Goal: Task Accomplishment & Management: Manage account settings

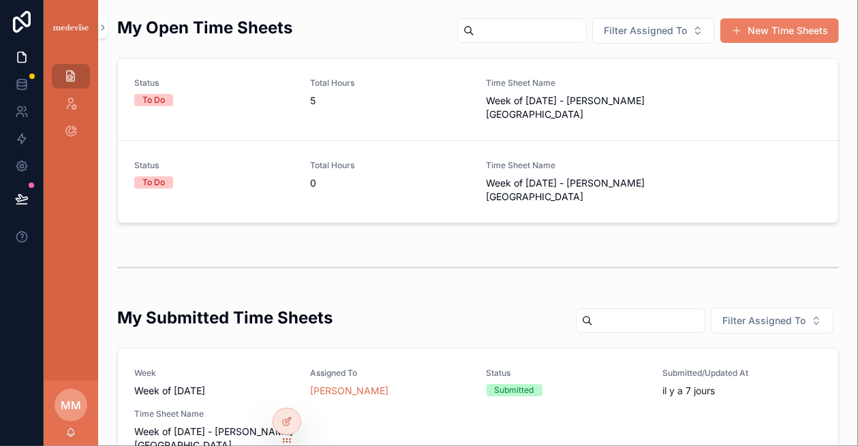
click at [321, 180] on span "0" at bounding box center [389, 183] width 159 height 14
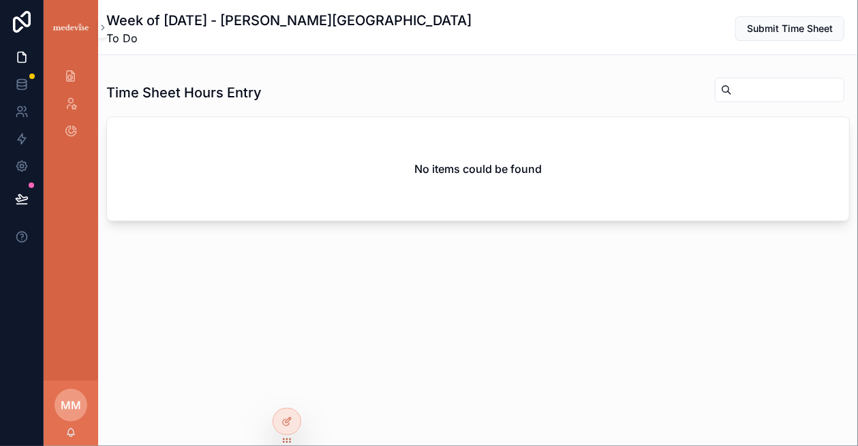
drag, startPoint x: 407, startPoint y: 157, endPoint x: 54, endPoint y: 29, distance: 374.7
click at [404, 155] on div "No items could be found" at bounding box center [478, 169] width 742 height 104
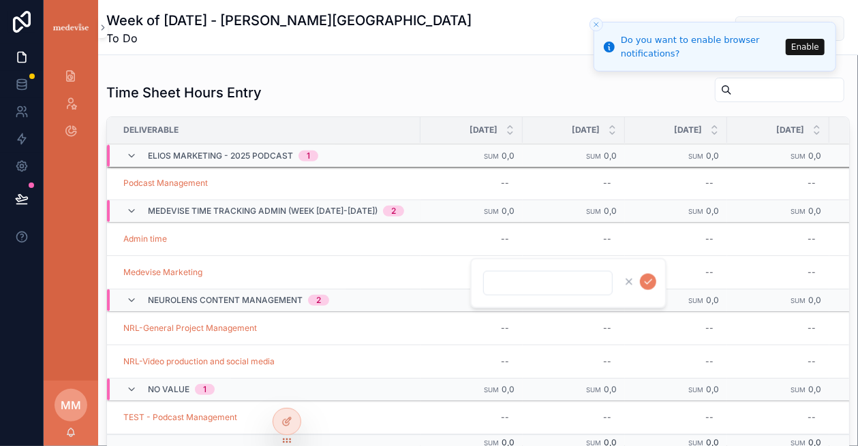
click at [471, 228] on div "--" at bounding box center [471, 239] width 86 height 22
type input "***"
click at [641, 244] on button "scrollable content" at bounding box center [648, 248] width 16 height 16
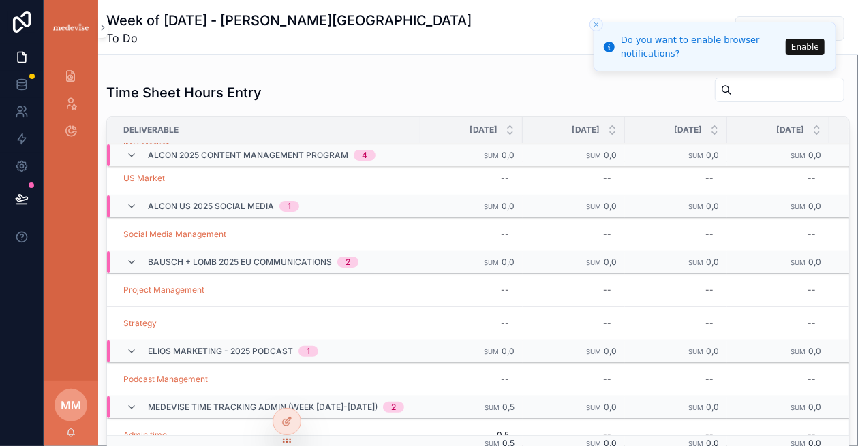
scroll to position [101, 0]
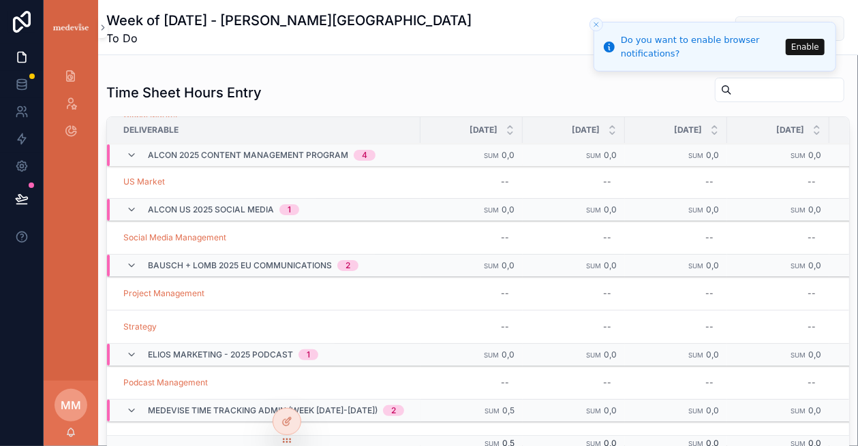
click at [477, 238] on div "--" at bounding box center [471, 238] width 86 height 22
type input "***"
click at [644, 251] on icon "scrollable content" at bounding box center [647, 253] width 11 height 11
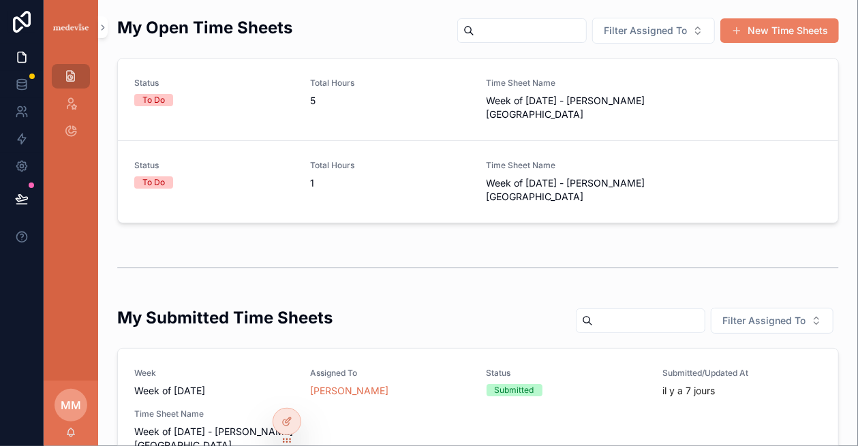
click at [429, 103] on span "5" at bounding box center [389, 101] width 159 height 14
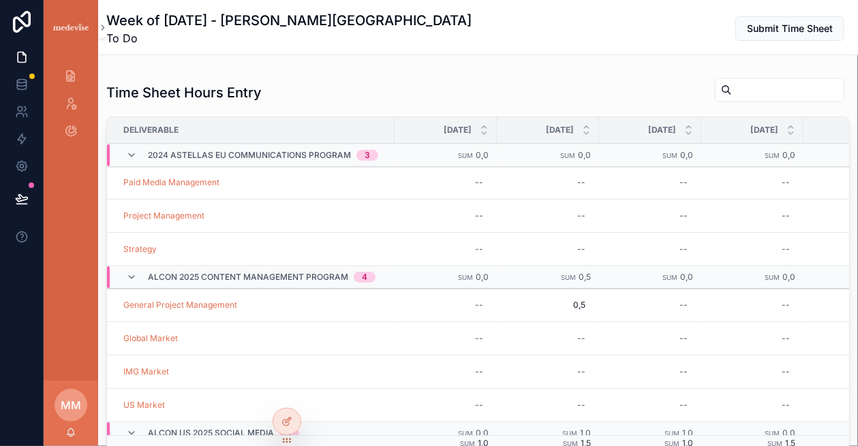
click at [782, 26] on span "Submit Time Sheet" at bounding box center [789, 29] width 86 height 14
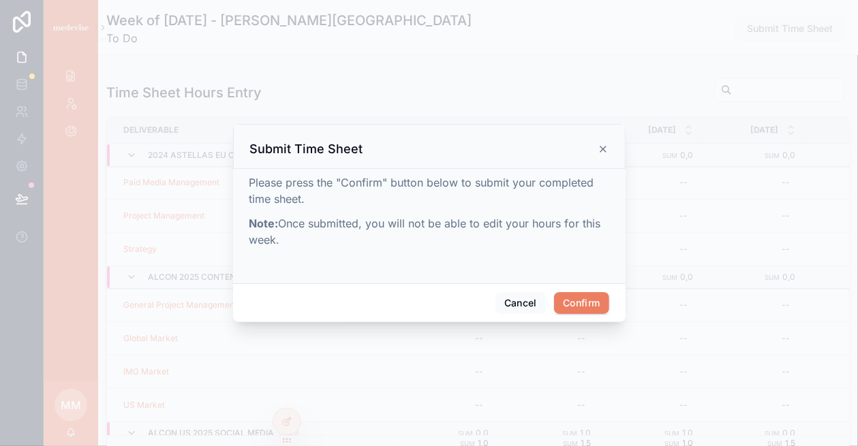
click at [584, 291] on div "Cancel Confirm" at bounding box center [429, 302] width 392 height 39
click at [587, 299] on button "Confirm" at bounding box center [581, 303] width 54 height 22
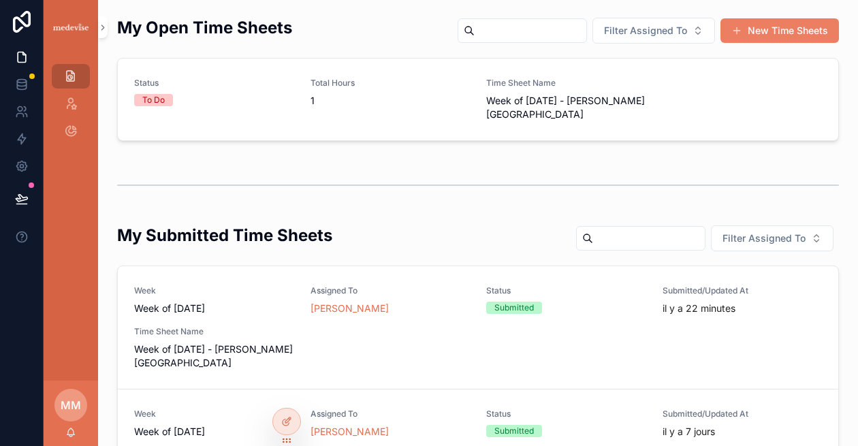
click at [386, 346] on div "Week Week of 09/29/2025 Assigned To Mellie McGehee-Trevas Status Submitted Subm…" at bounding box center [478, 327] width 688 height 84
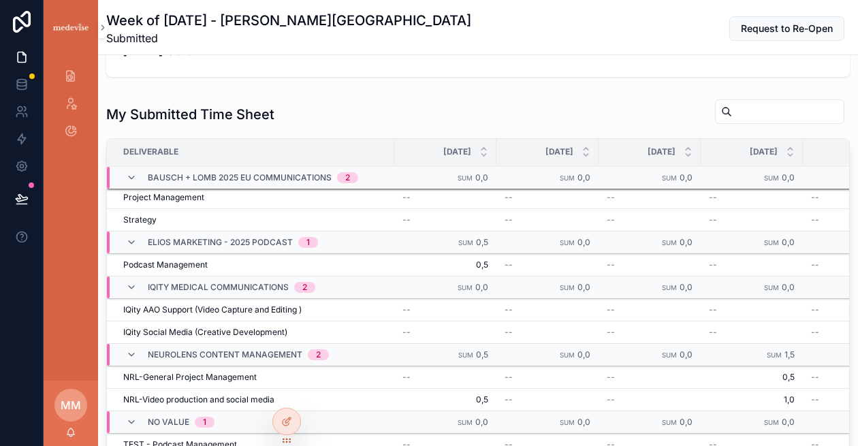
scroll to position [272, 0]
drag, startPoint x: 68, startPoint y: 80, endPoint x: 148, endPoint y: 81, distance: 80.4
click at [68, 80] on icon "scrollable content" at bounding box center [70, 76] width 13 height 14
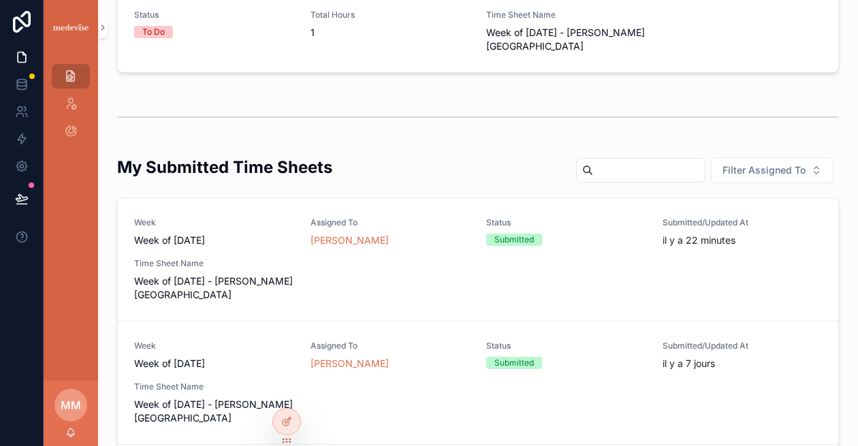
click at [306, 32] on div "Status To Do Total Hours 1 Time Sheet Name Week of 10/06/2025 - Mellie McGehee-…" at bounding box center [478, 32] width 688 height 44
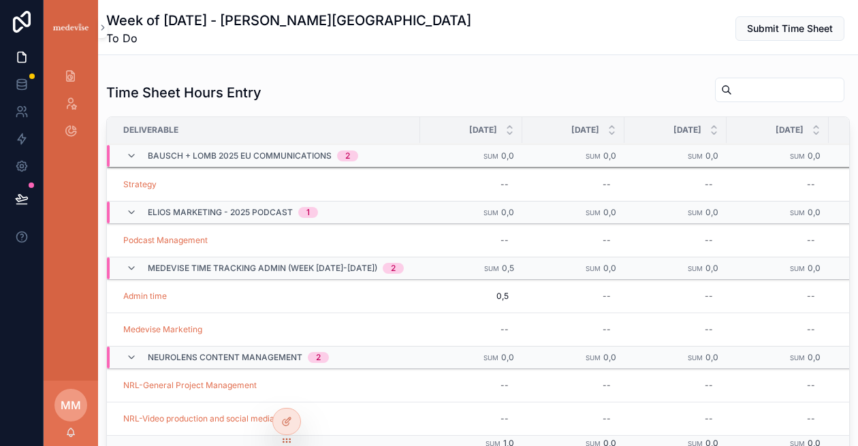
scroll to position [272, 0]
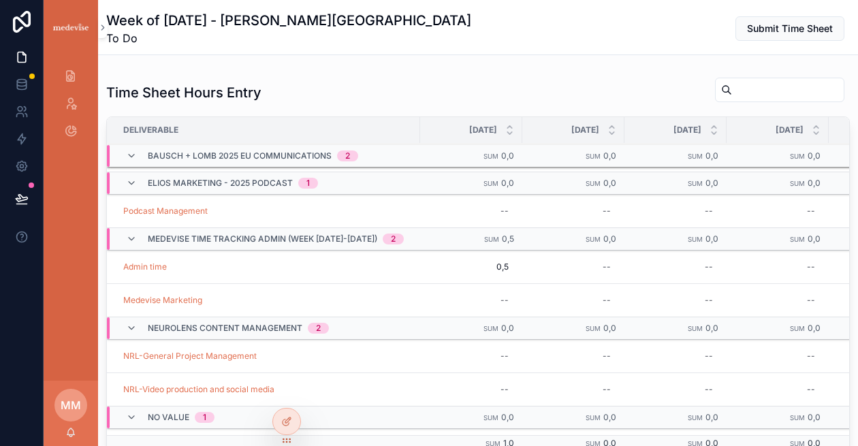
click at [471, 267] on span "0,5" at bounding box center [471, 267] width 75 height 11
click at [466, 283] on input "***" at bounding box center [480, 283] width 128 height 19
type input "***"
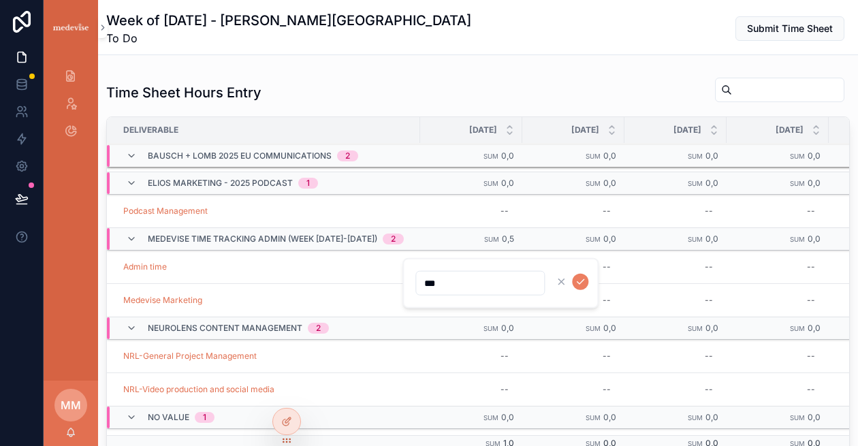
click at [586, 283] on button "scrollable content" at bounding box center [580, 282] width 16 height 16
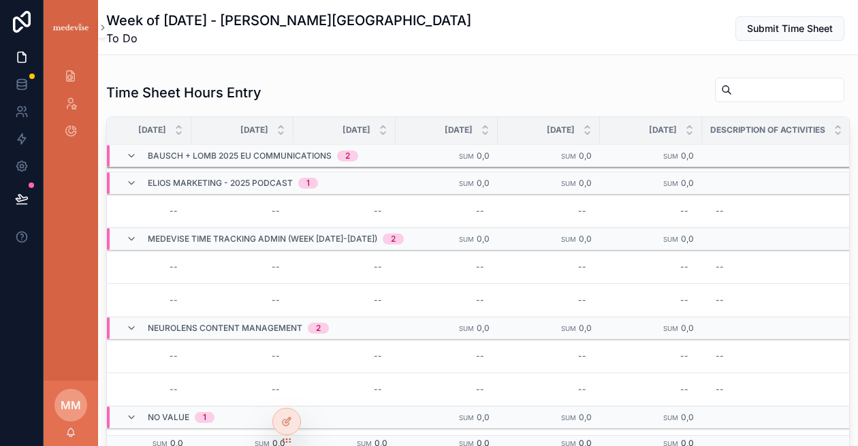
scroll to position [272, 538]
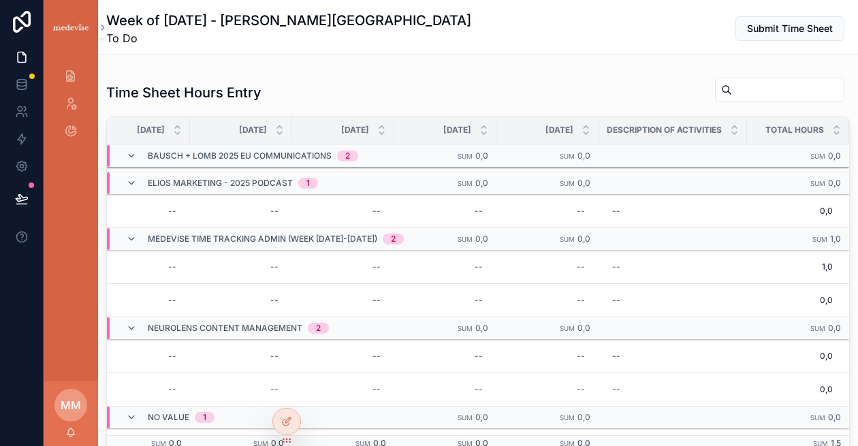
click at [670, 256] on div "--" at bounding box center [673, 267] width 132 height 22
click at [670, 265] on div "--" at bounding box center [673, 267] width 132 height 22
type textarea "*"
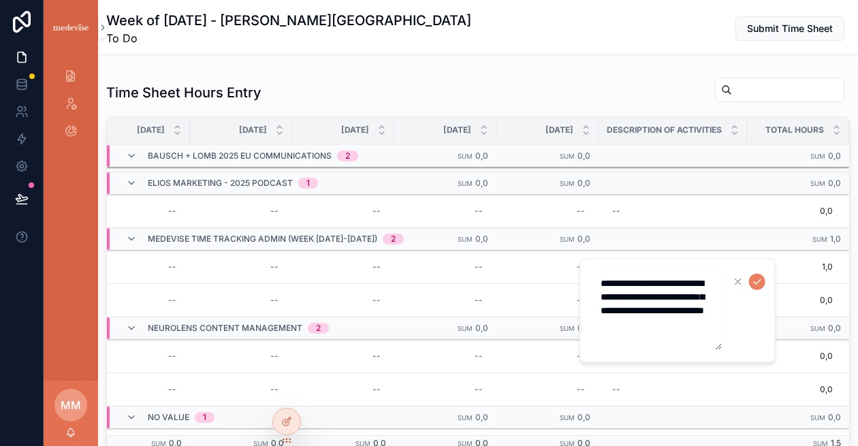
type textarea "**********"
click at [752, 281] on icon "scrollable content" at bounding box center [757, 282] width 11 height 11
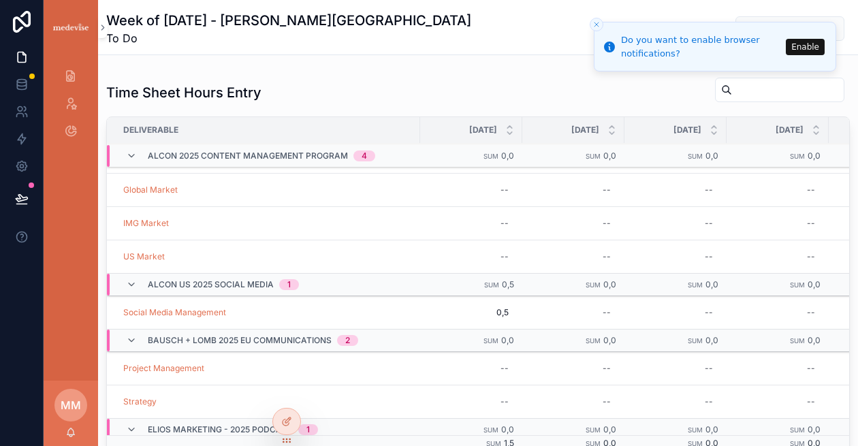
scroll to position [0, 0]
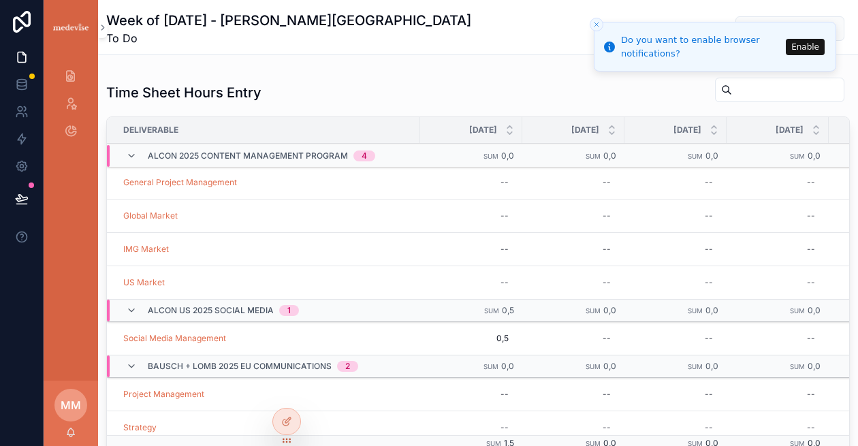
click at [482, 345] on div "0,5 0,5" at bounding box center [471, 339] width 86 height 22
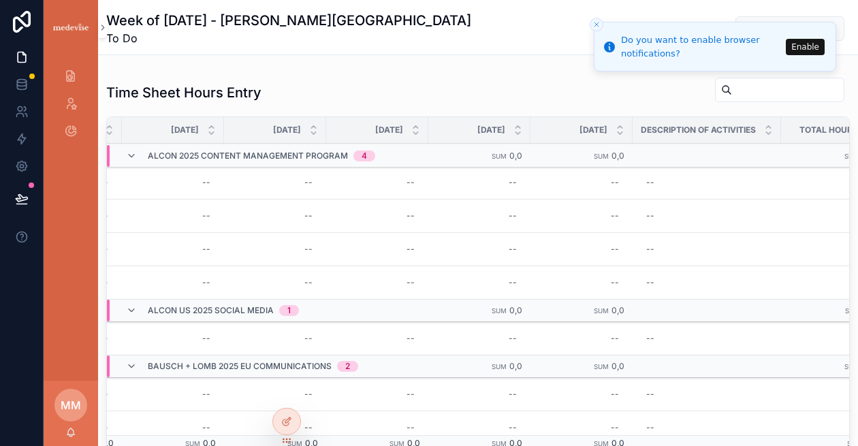
scroll to position [0, 538]
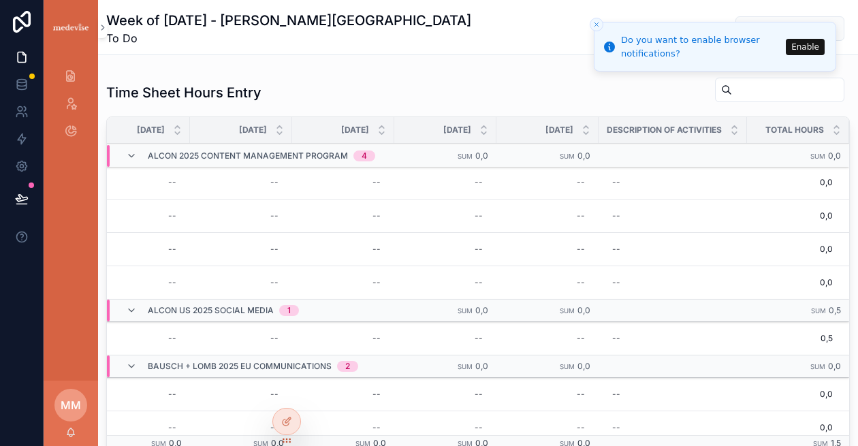
click at [672, 335] on div "--" at bounding box center [673, 339] width 132 height 22
type textarea "**********"
click at [758, 358] on icon "scrollable content" at bounding box center [757, 354] width 11 height 11
